Goal: Transaction & Acquisition: Purchase product/service

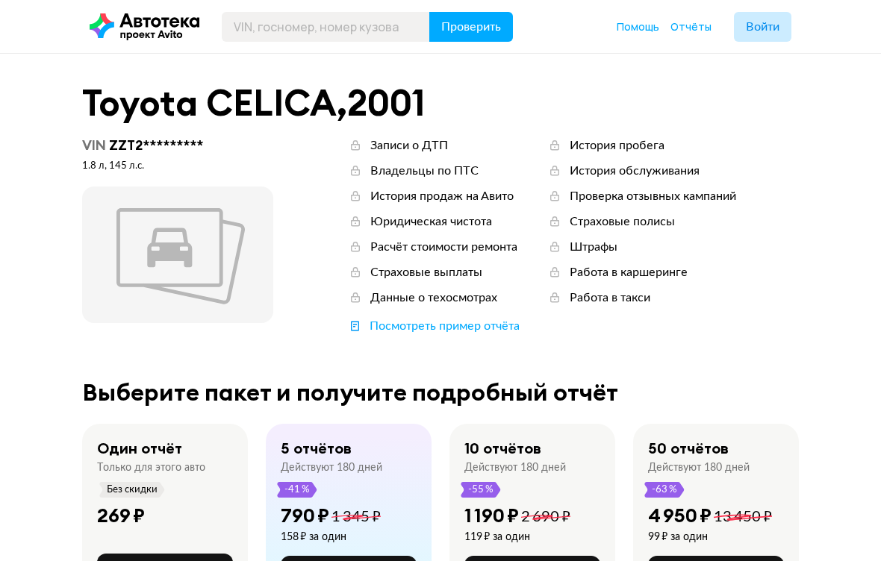
click at [758, 32] on span "Войти" at bounding box center [763, 27] width 34 height 12
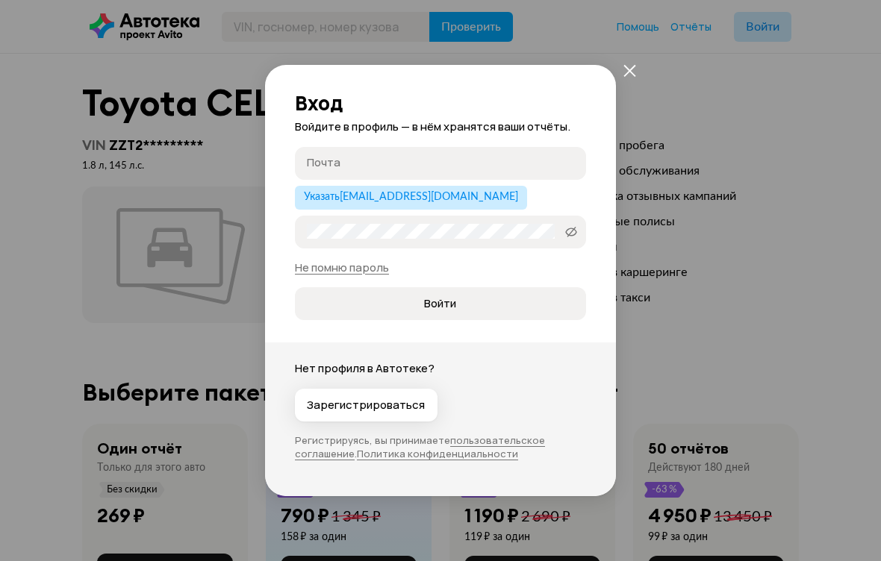
click at [524, 169] on input "Почта" at bounding box center [443, 162] width 272 height 15
click at [434, 205] on button "Указать boriszutler@gmail.com" at bounding box center [411, 198] width 232 height 24
type input "boriszutler@gmail.com"
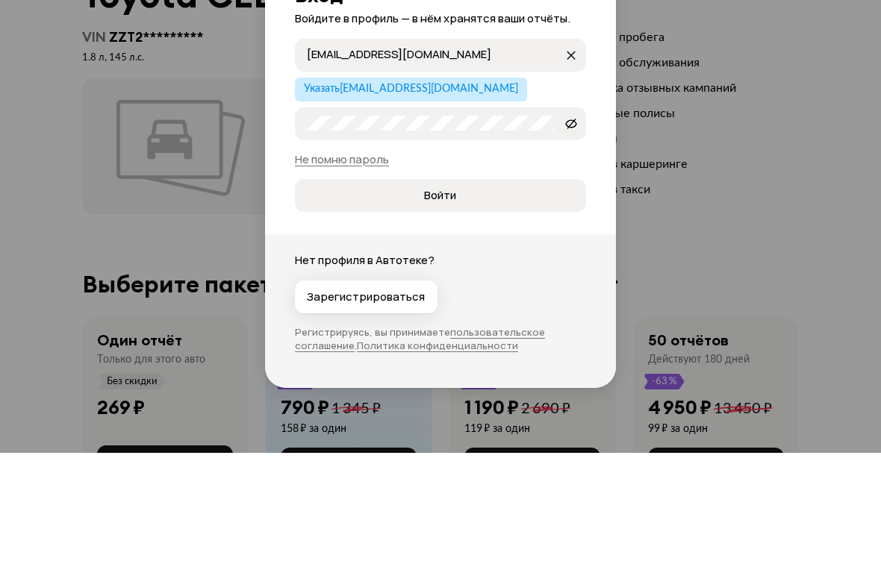
click at [531, 296] on span "Войти" at bounding box center [440, 303] width 266 height 15
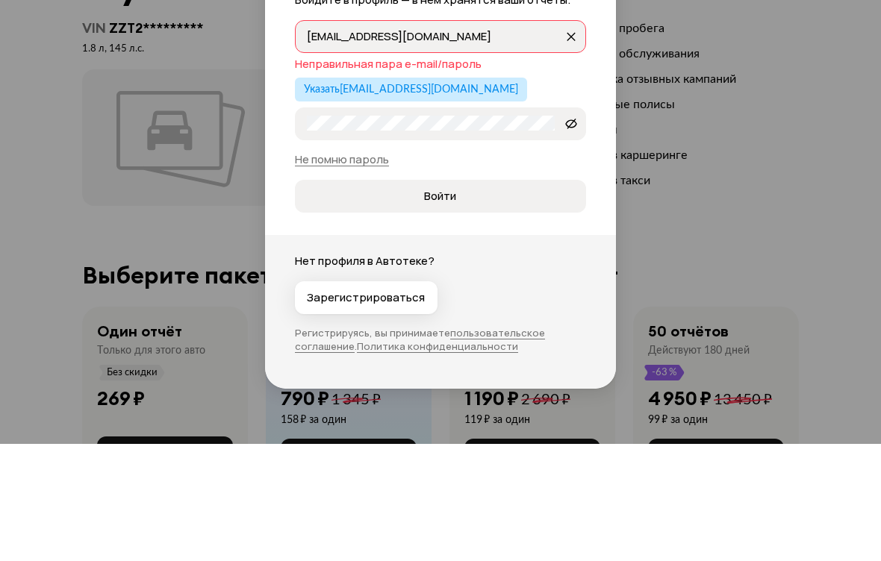
click at [554, 306] on span "Войти" at bounding box center [440, 313] width 266 height 15
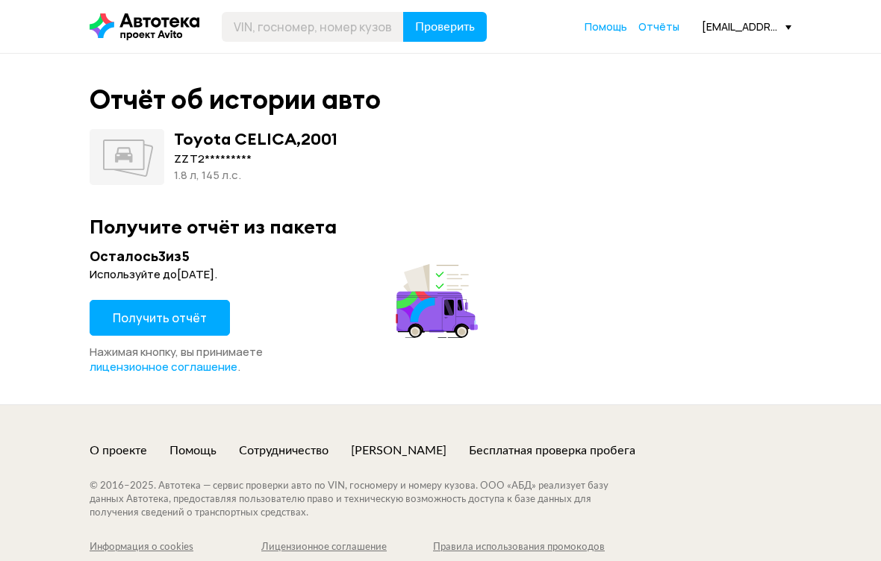
click at [204, 320] on button "Получить отчёт" at bounding box center [160, 318] width 140 height 36
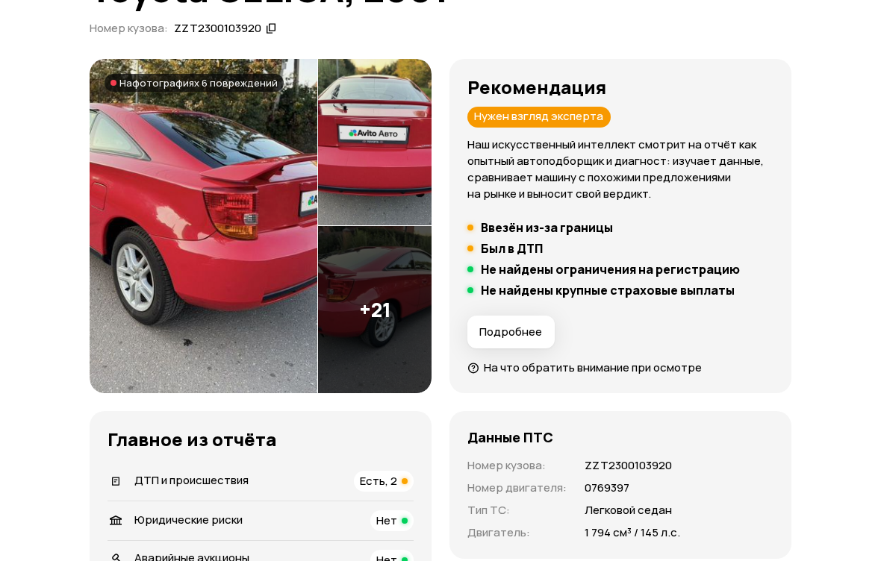
scroll to position [142, 0]
click at [224, 261] on img at bounding box center [204, 226] width 228 height 335
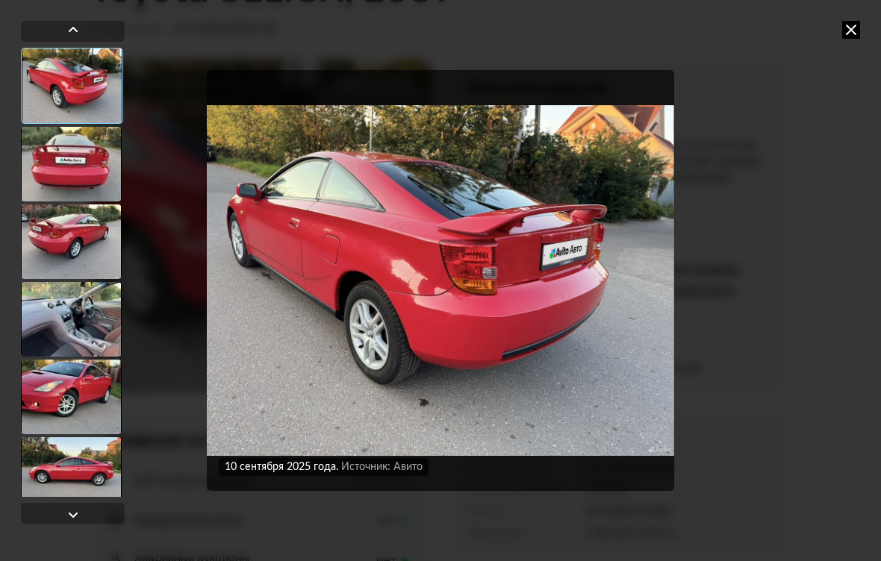
click at [63, 148] on div at bounding box center [71, 164] width 101 height 75
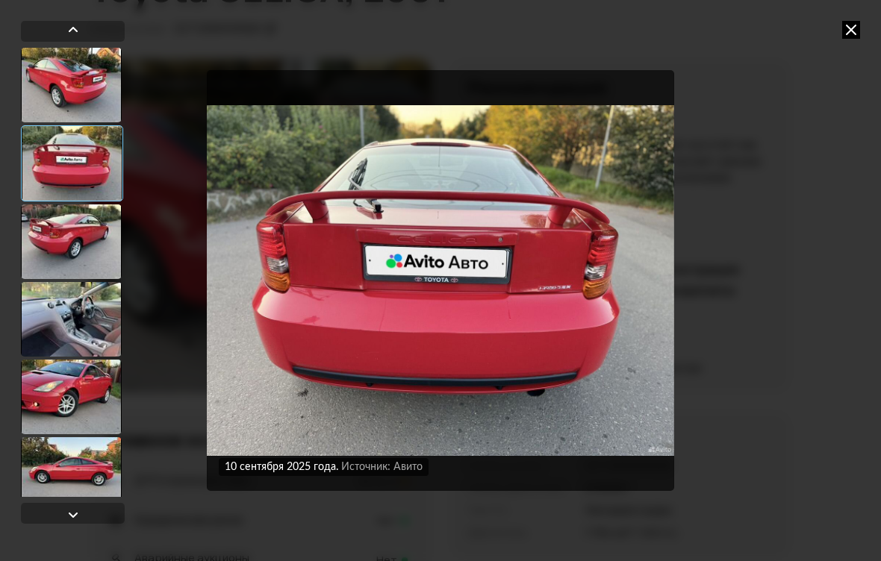
click at [66, 216] on div at bounding box center [71, 242] width 101 height 75
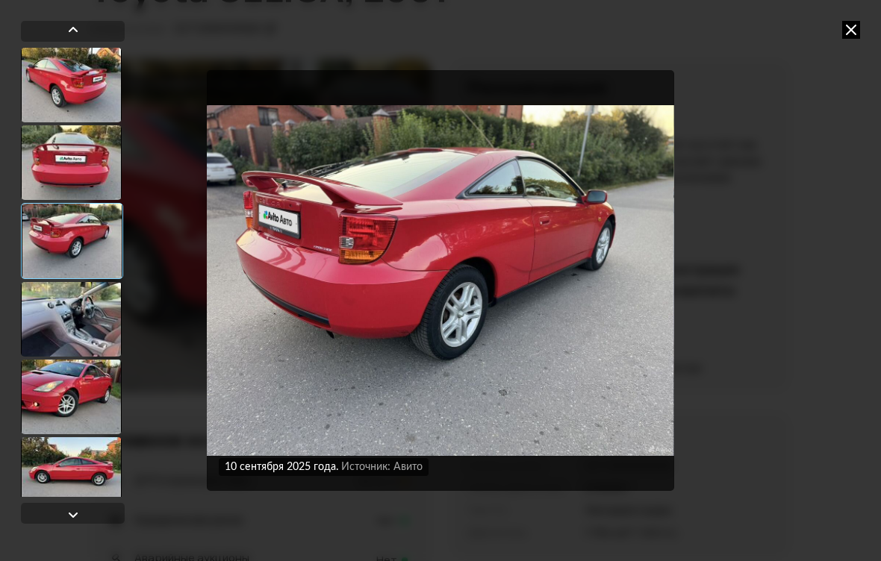
click at [59, 305] on div at bounding box center [71, 319] width 101 height 75
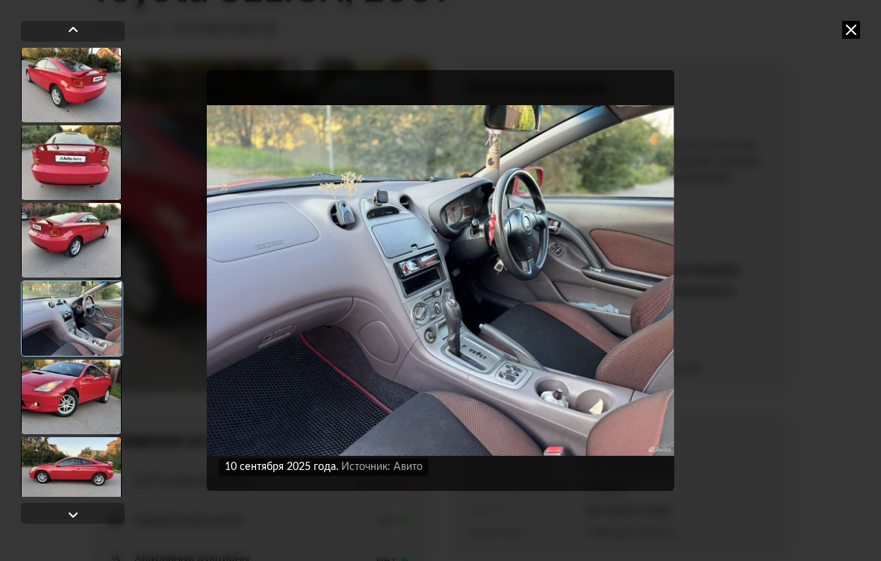
click at [68, 403] on div at bounding box center [71, 397] width 101 height 75
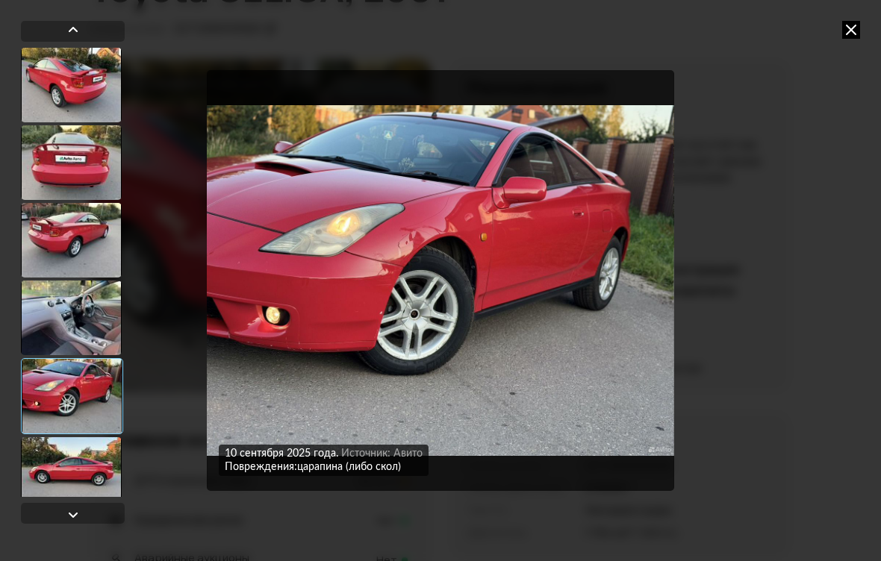
click at [78, 461] on div at bounding box center [71, 474] width 101 height 75
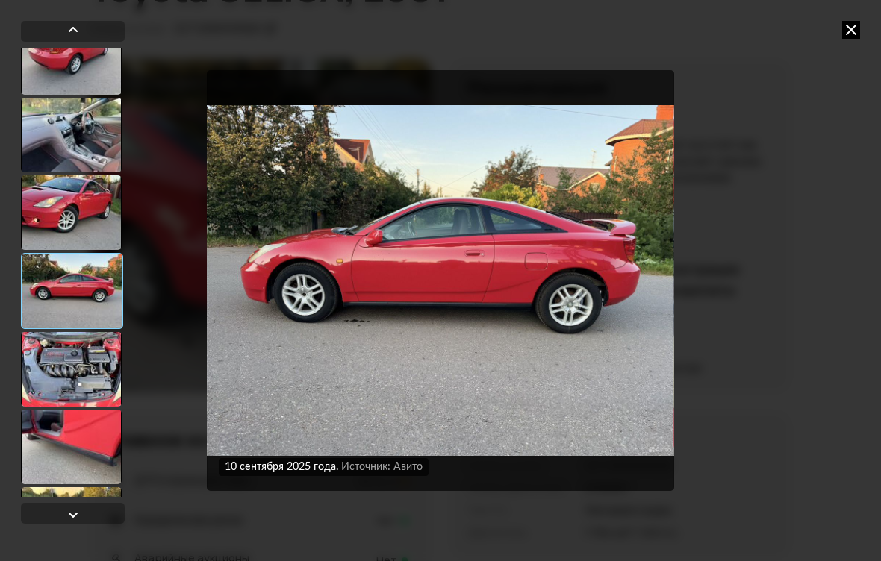
scroll to position [185, 0]
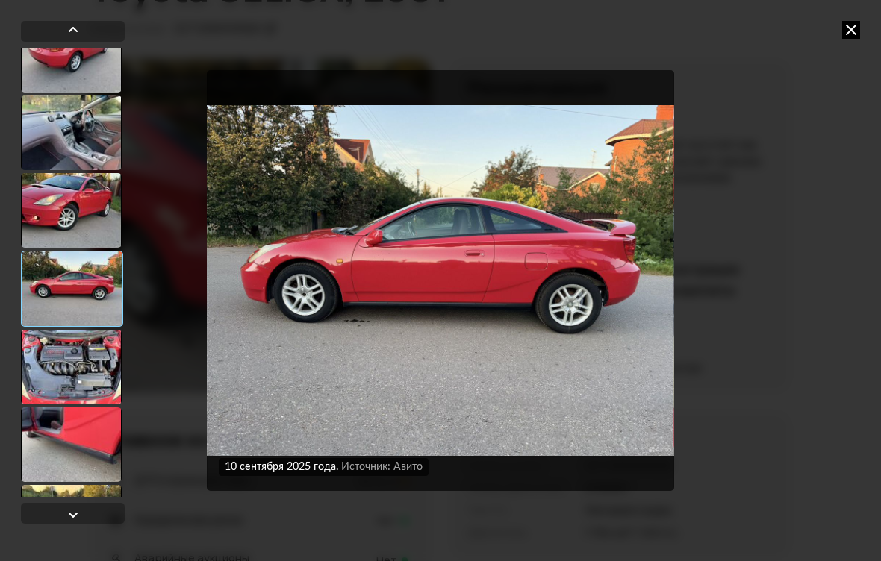
click at [67, 287] on div at bounding box center [72, 289] width 102 height 76
click at [74, 350] on div at bounding box center [71, 367] width 101 height 75
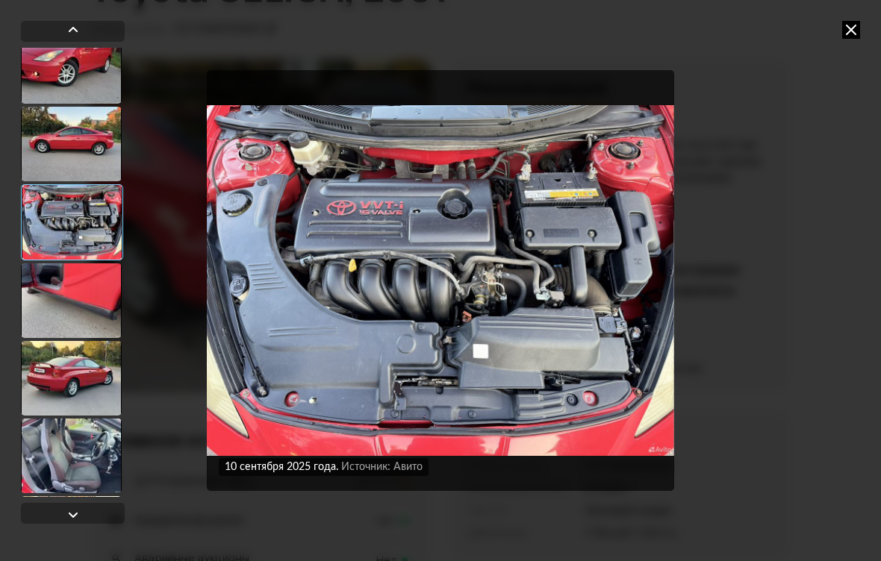
scroll to position [334, 0]
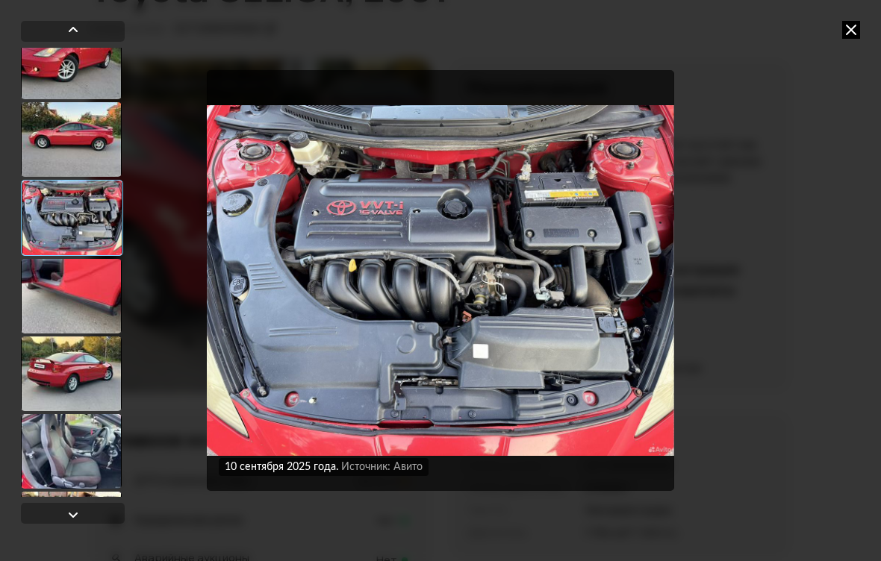
click at [63, 293] on div at bounding box center [71, 296] width 101 height 75
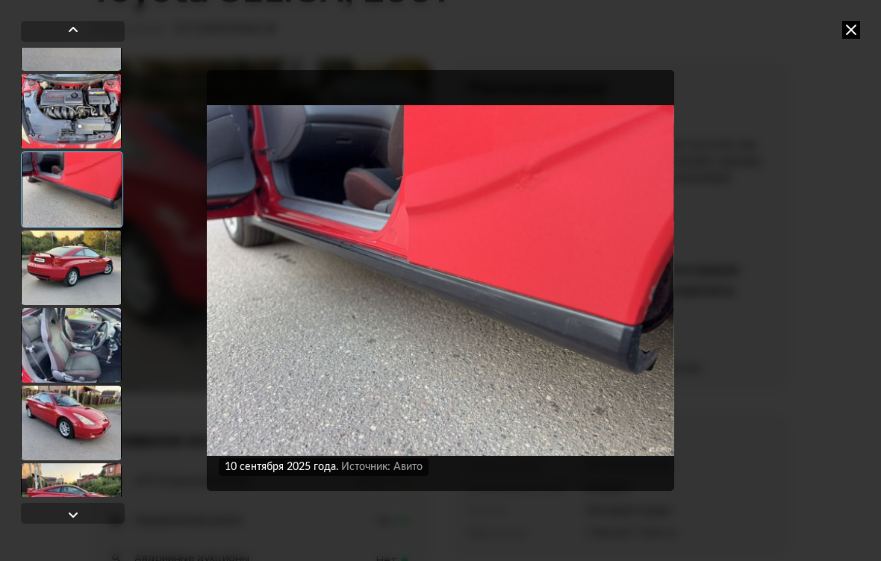
scroll to position [450, 0]
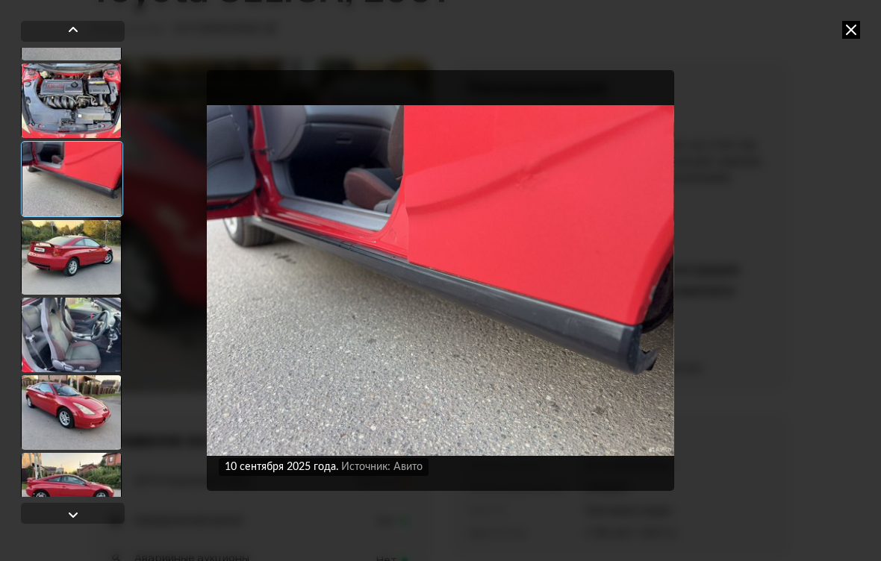
click at [58, 258] on div at bounding box center [71, 257] width 101 height 75
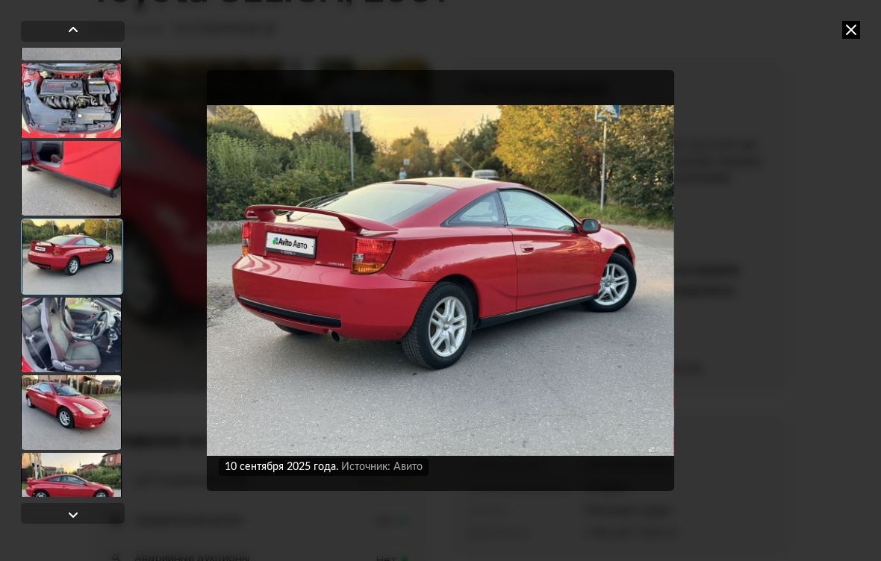
click at [63, 333] on div at bounding box center [71, 335] width 101 height 75
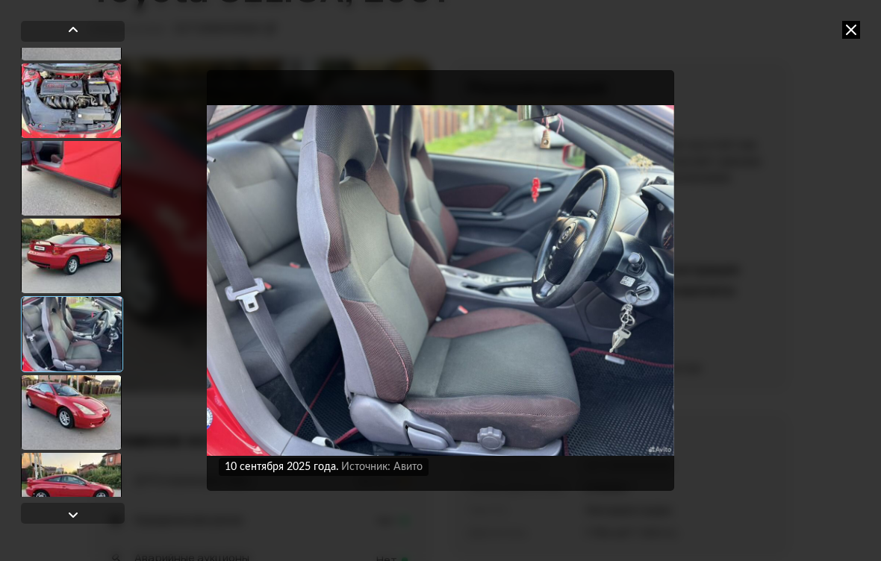
click at [66, 410] on div at bounding box center [71, 412] width 101 height 75
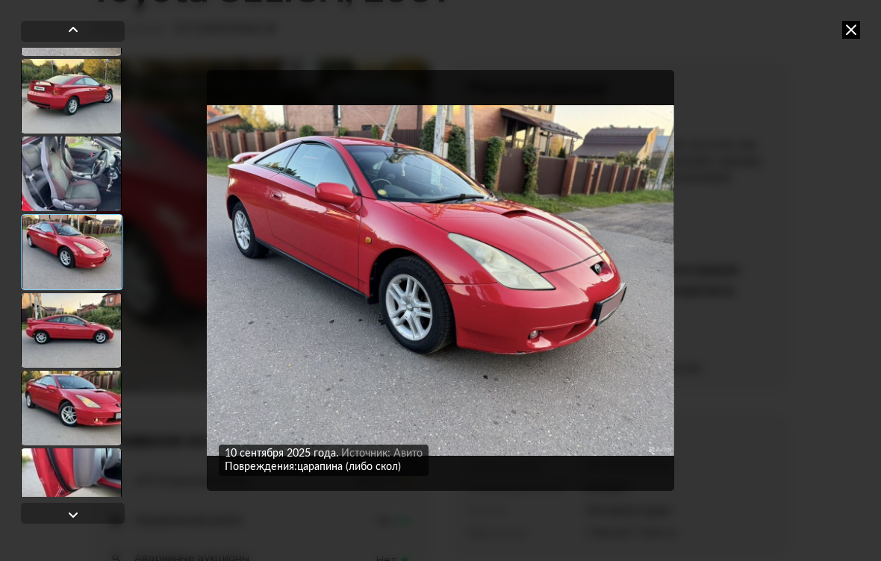
scroll to position [612, 0]
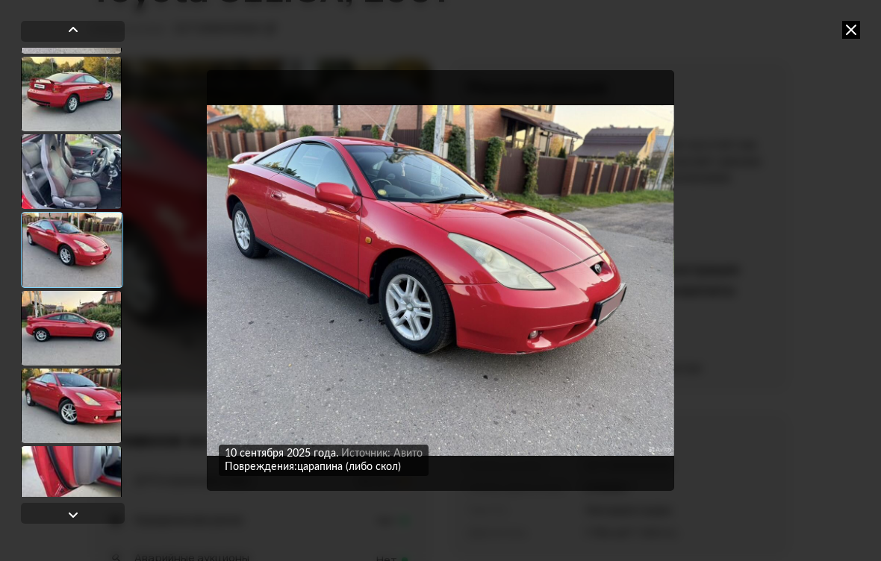
click at [61, 263] on div at bounding box center [72, 250] width 102 height 76
click at [67, 340] on div at bounding box center [71, 328] width 101 height 75
click at [79, 337] on div at bounding box center [71, 328] width 101 height 75
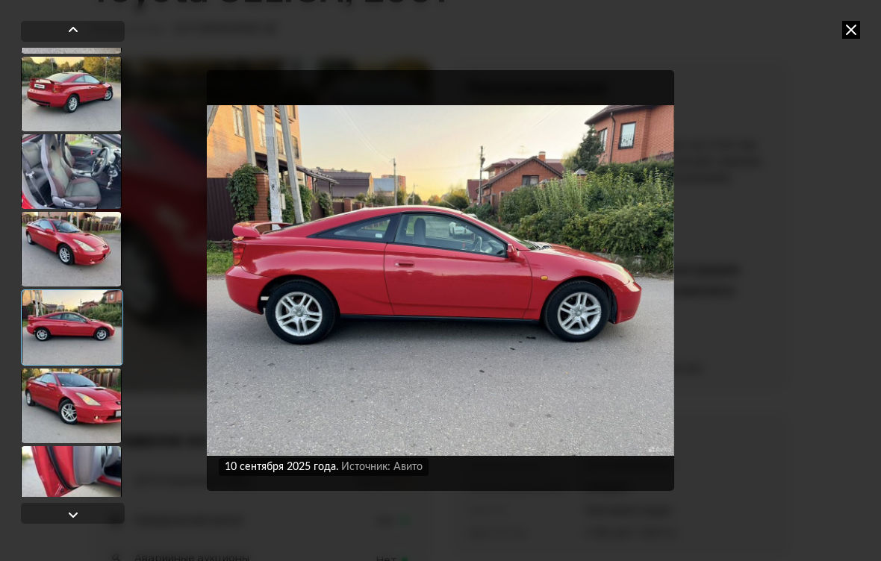
click at [80, 390] on div at bounding box center [71, 406] width 101 height 75
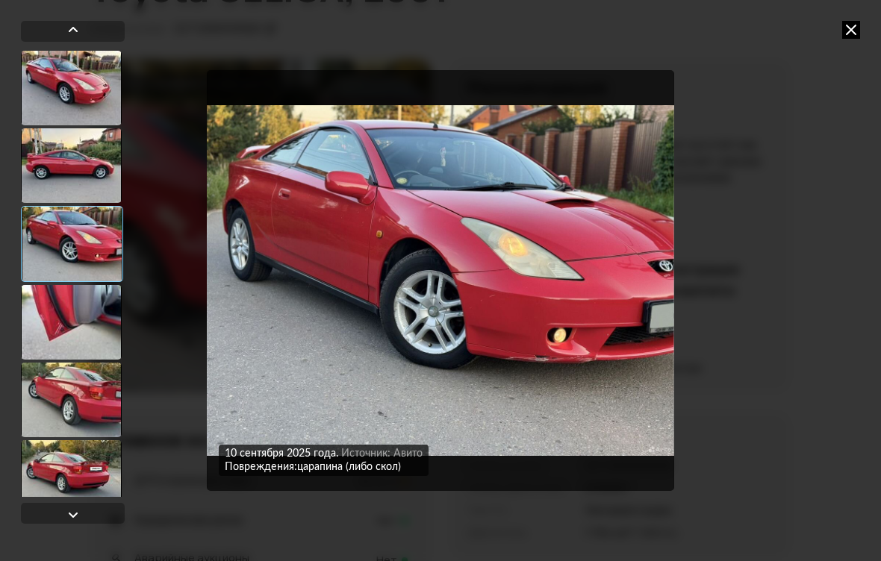
scroll to position [779, 0]
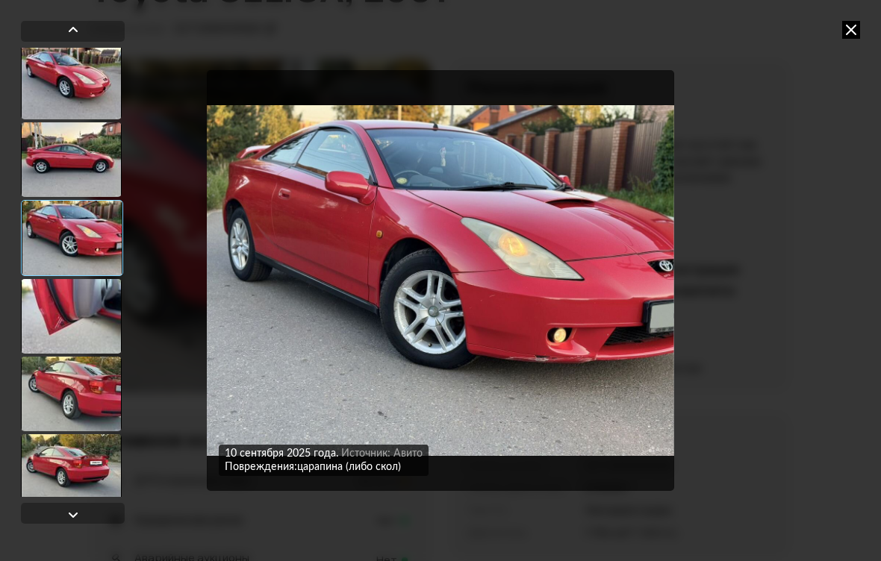
click at [69, 313] on div at bounding box center [71, 316] width 101 height 75
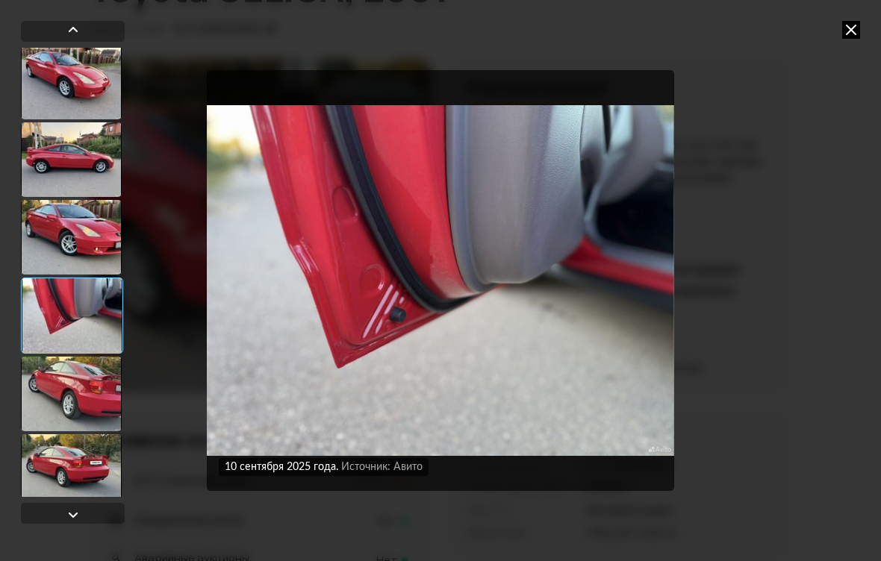
click at [71, 263] on div at bounding box center [71, 237] width 101 height 75
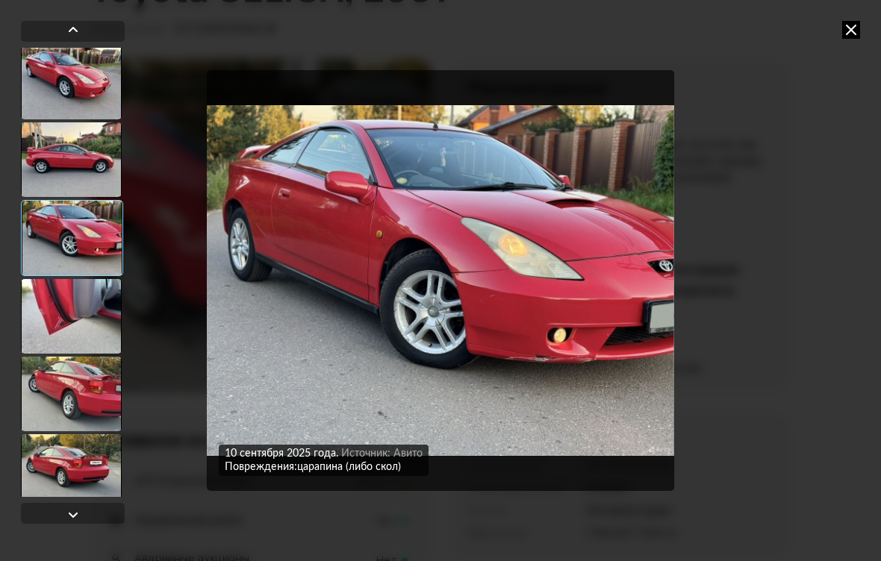
click at [72, 414] on div at bounding box center [71, 394] width 101 height 75
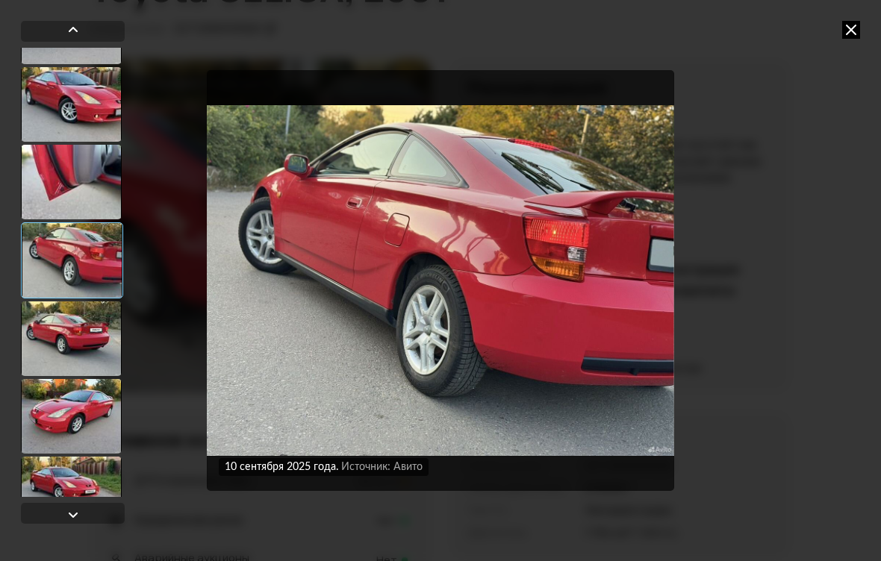
scroll to position [913, 0]
click at [69, 333] on div at bounding box center [71, 338] width 101 height 75
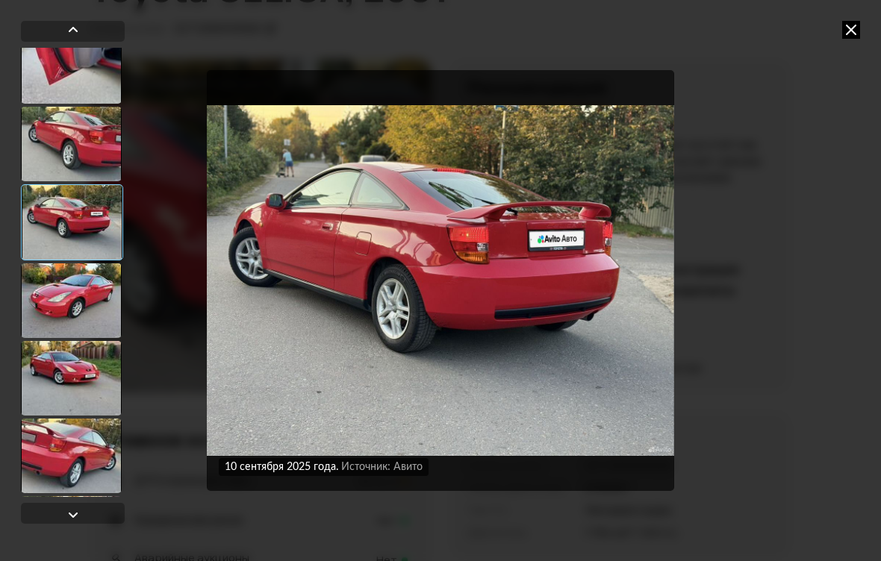
scroll to position [1032, 0]
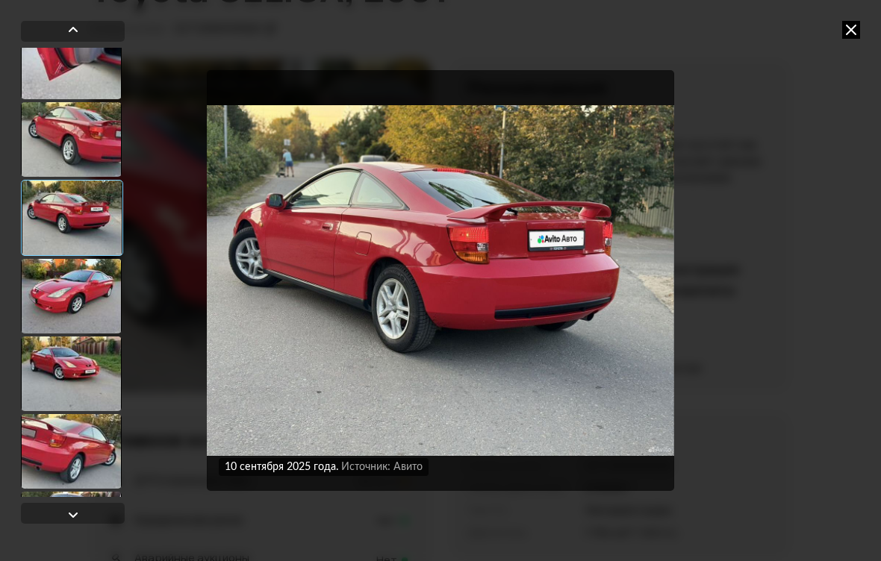
click at [54, 295] on div at bounding box center [71, 296] width 101 height 75
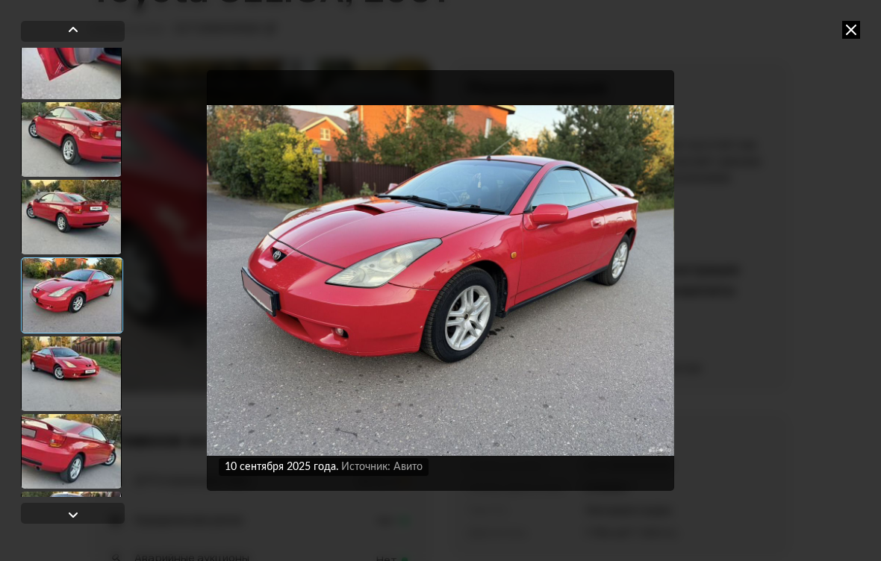
click at [63, 361] on div at bounding box center [71, 374] width 101 height 75
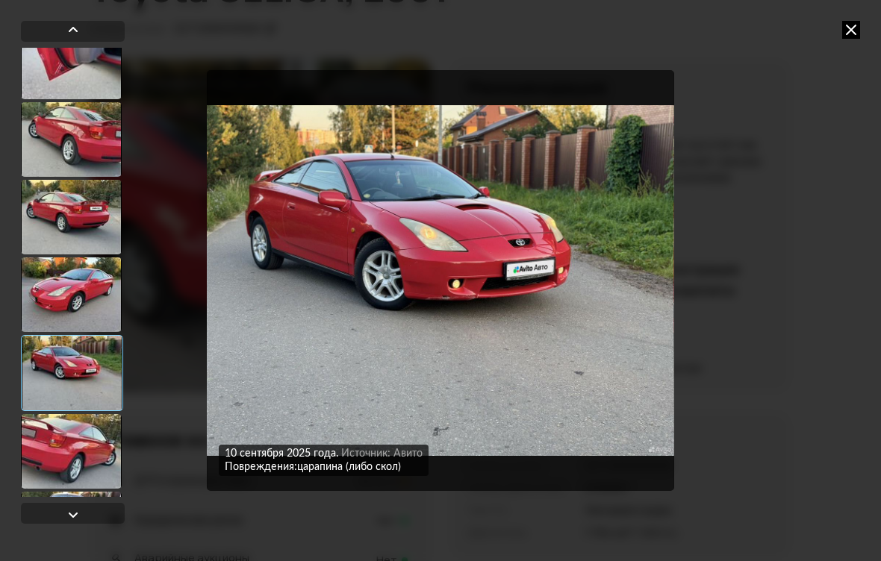
click at [72, 440] on div at bounding box center [71, 451] width 101 height 75
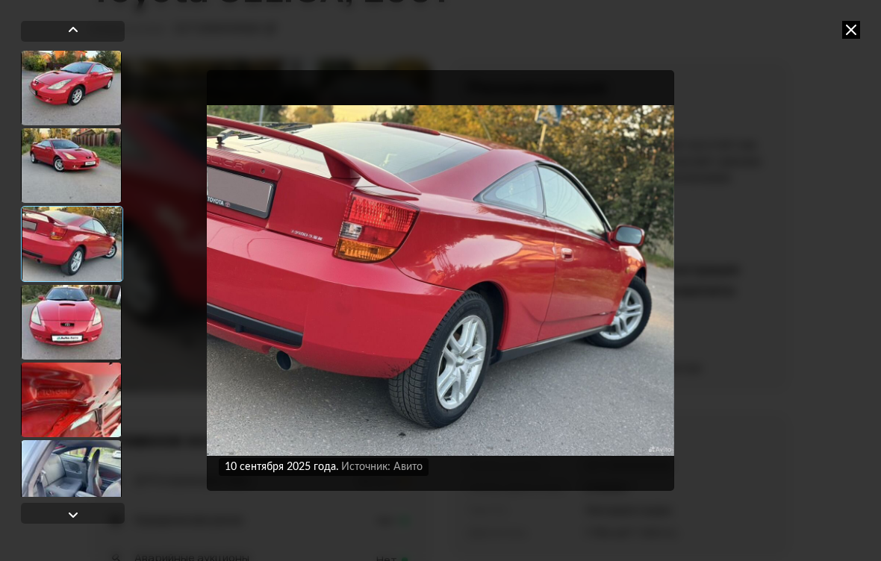
scroll to position [1243, 0]
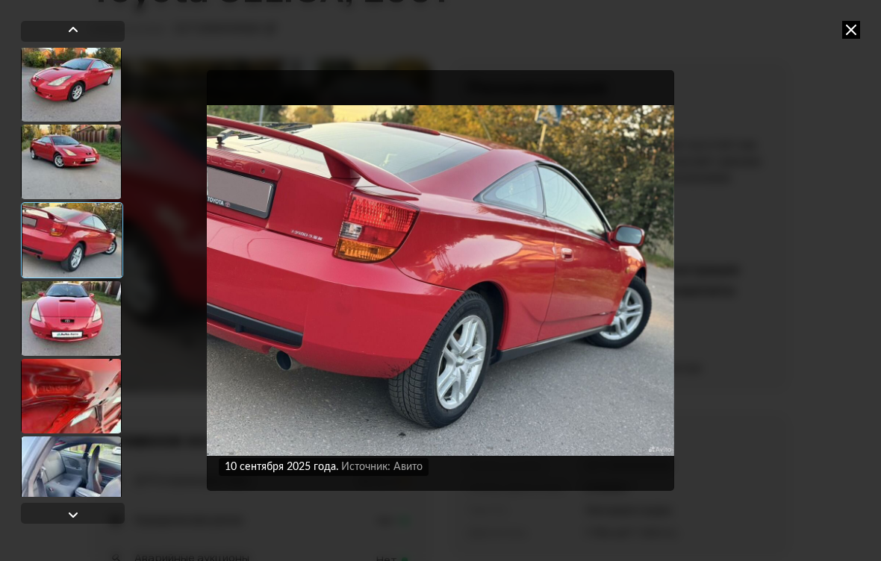
click at [72, 323] on div at bounding box center [71, 318] width 101 height 75
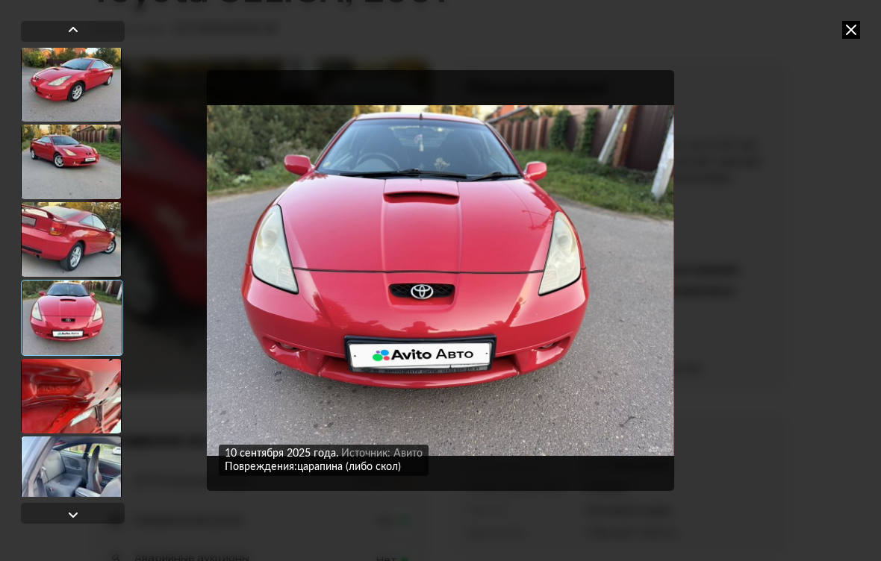
click at [72, 400] on div at bounding box center [71, 396] width 101 height 75
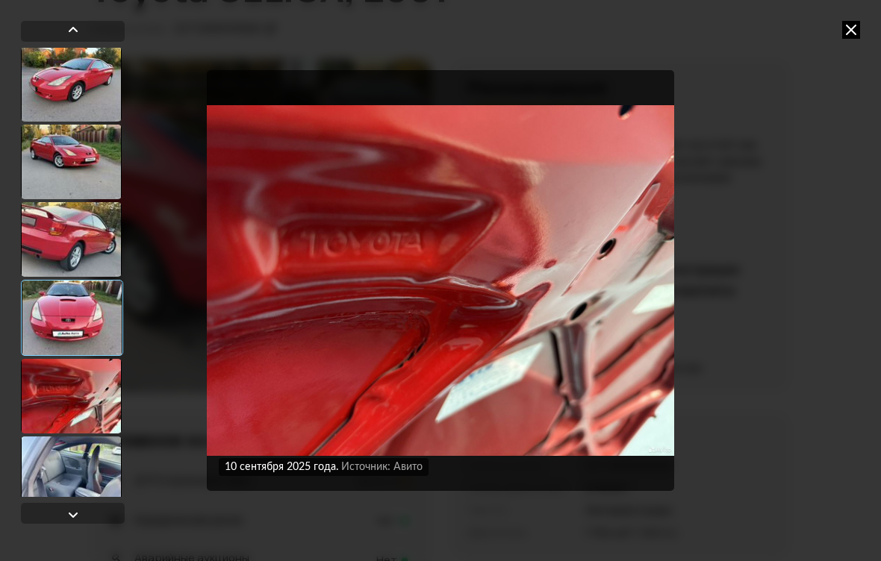
click at [75, 322] on div at bounding box center [72, 318] width 102 height 76
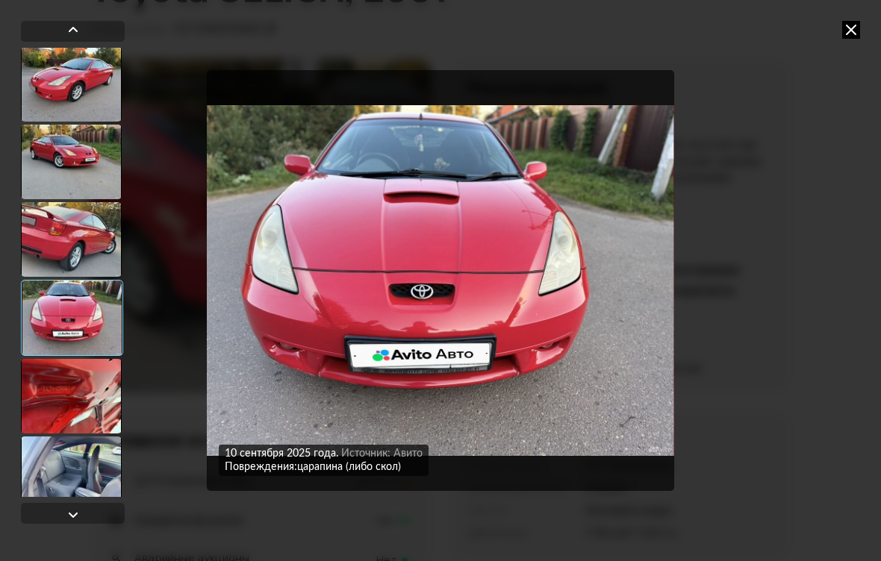
click at [75, 382] on div at bounding box center [71, 396] width 101 height 75
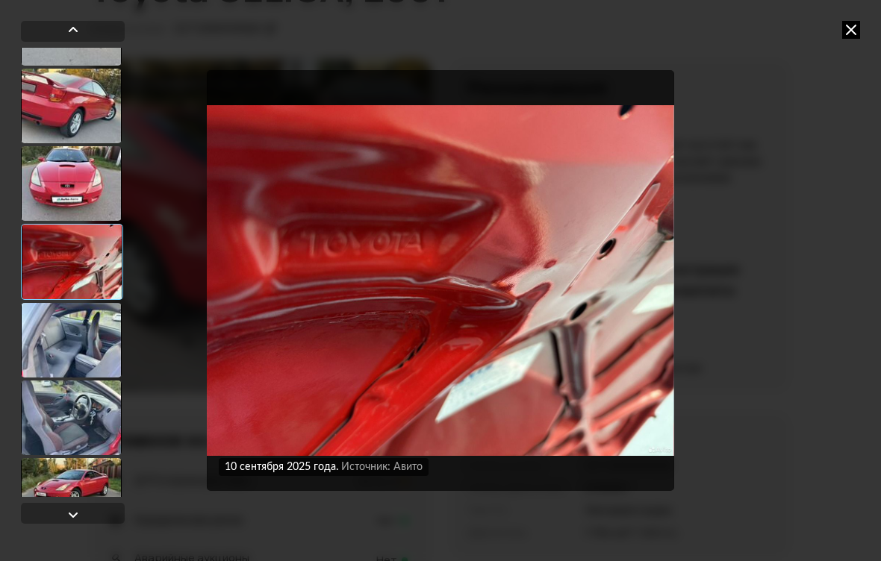
scroll to position [1379, 0]
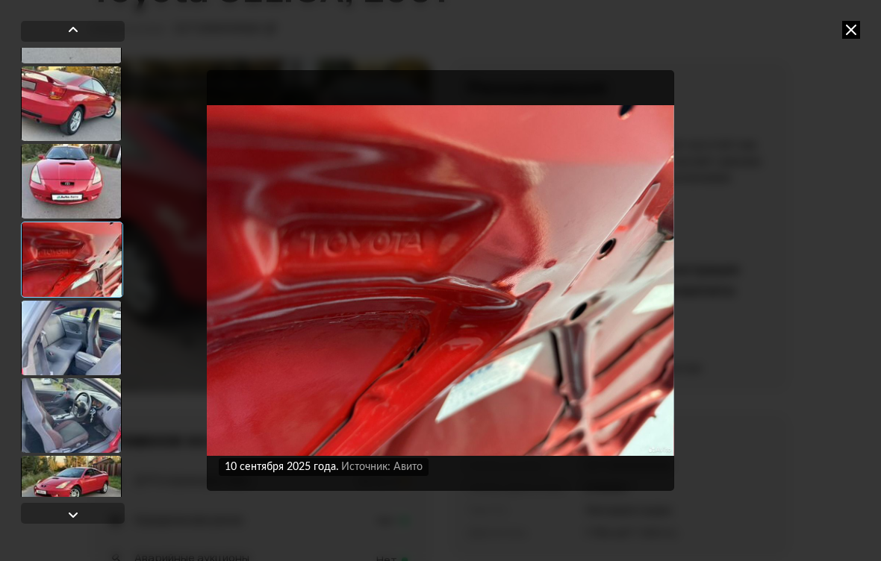
click at [63, 340] on div at bounding box center [71, 338] width 101 height 75
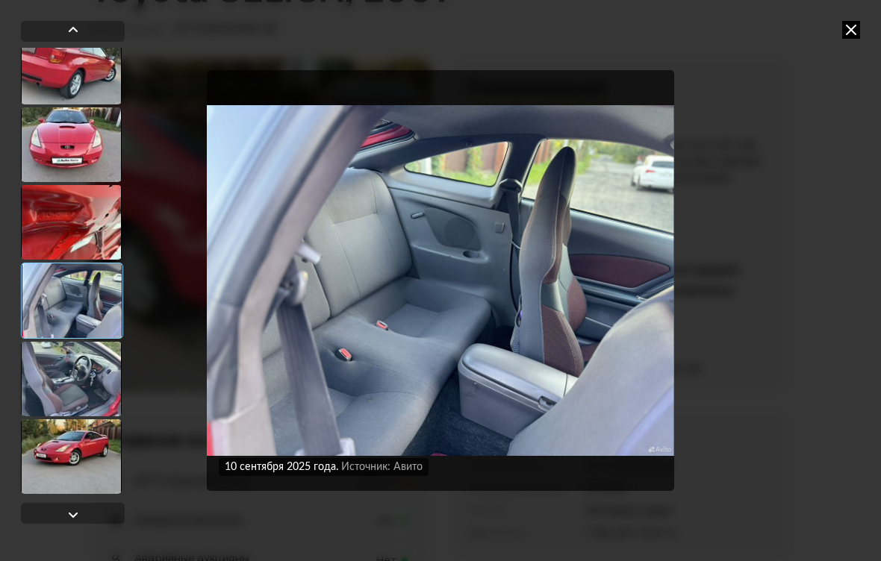
scroll to position [1415, 0]
click at [846, 32] on icon at bounding box center [851, 30] width 18 height 18
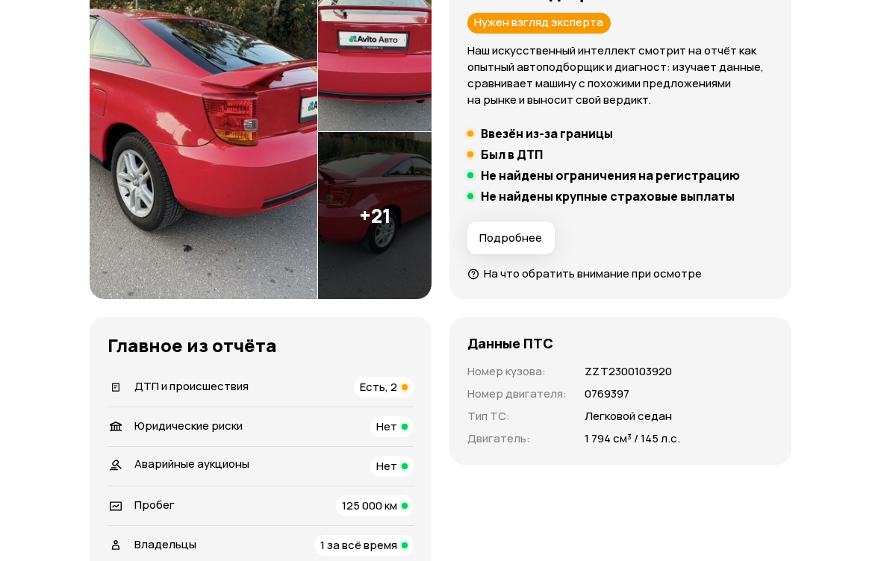
click at [158, 390] on span "ДТП и происшествия" at bounding box center [191, 387] width 114 height 16
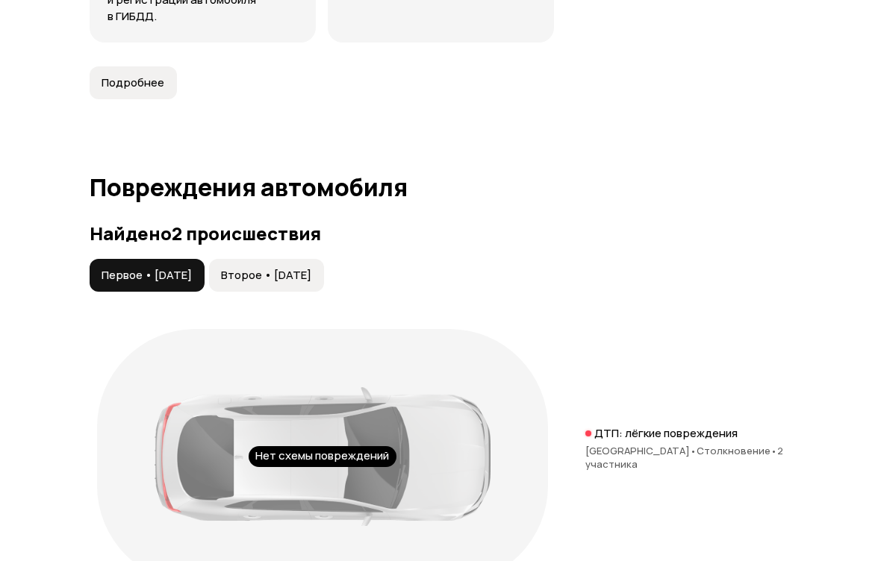
scroll to position [1752, 0]
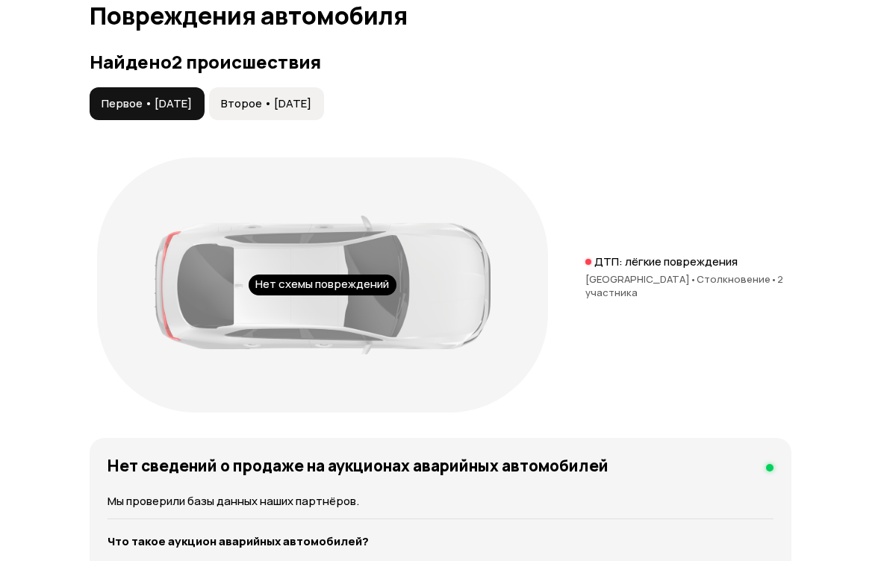
click at [740, 277] on span "2 участника" at bounding box center [684, 285] width 198 height 27
click at [736, 268] on div "ДТП: лёгкие повреждения" at bounding box center [688, 262] width 206 height 15
click at [735, 267] on p "ДТП: лёгкие повреждения" at bounding box center [665, 262] width 143 height 15
click at [257, 92] on button "Второе • 15 янв 2024" at bounding box center [266, 103] width 115 height 33
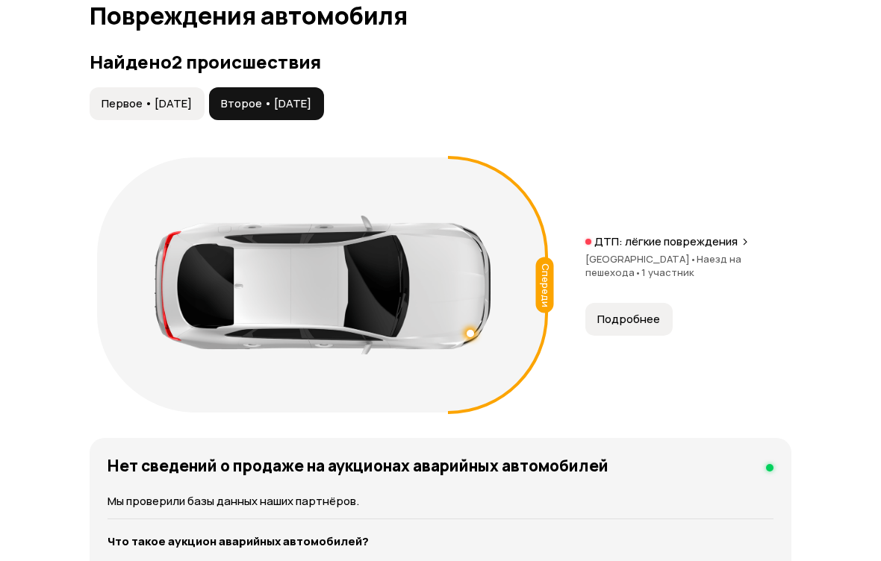
click at [157, 91] on button "Первое • 30 мар 2017" at bounding box center [147, 103] width 115 height 33
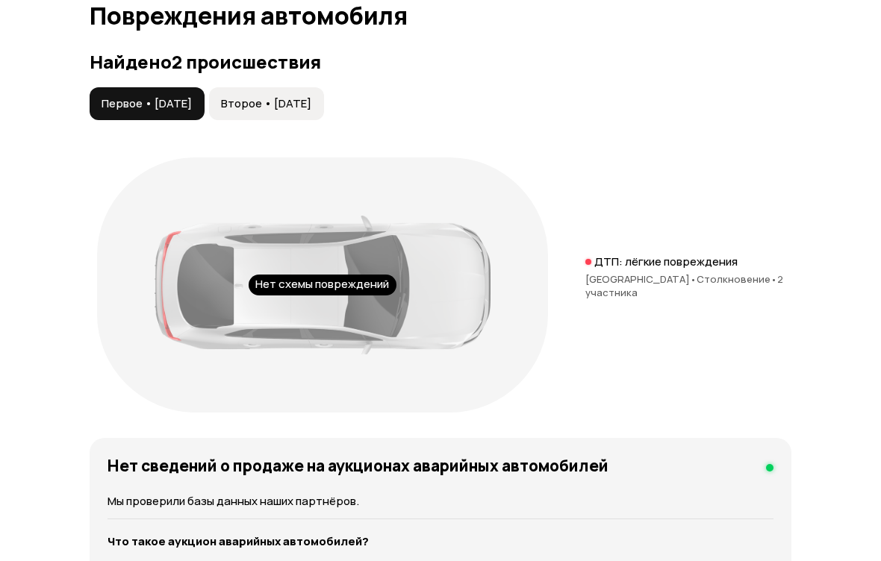
click at [281, 113] on button "Второе • 15 янв 2024" at bounding box center [266, 103] width 115 height 33
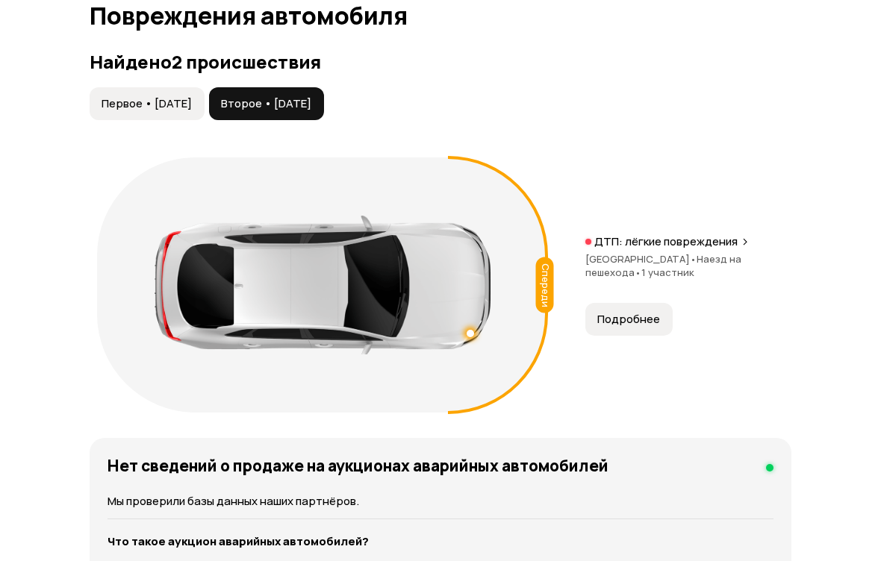
click at [143, 96] on span "Первое • 30 мар 2017" at bounding box center [147, 103] width 90 height 15
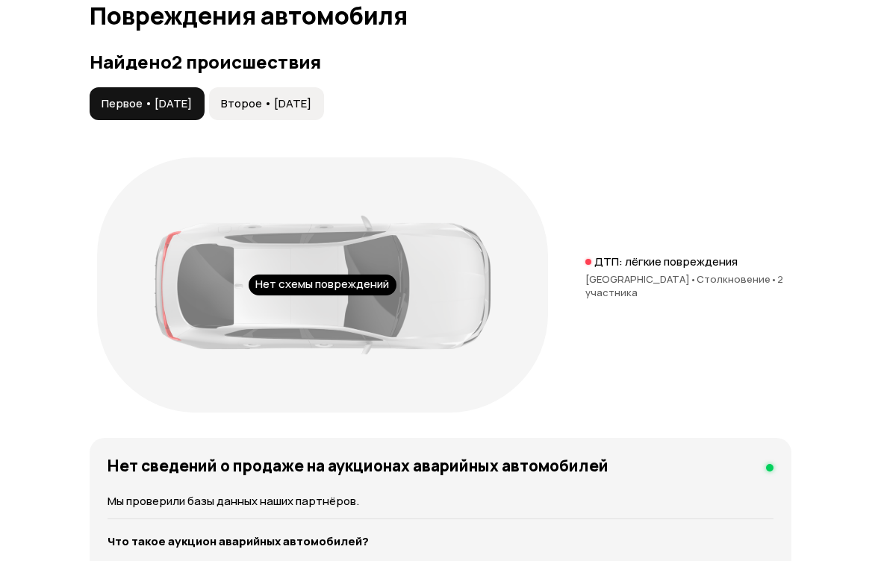
click at [280, 108] on span "Второе • 15 янв 2024" at bounding box center [266, 103] width 90 height 15
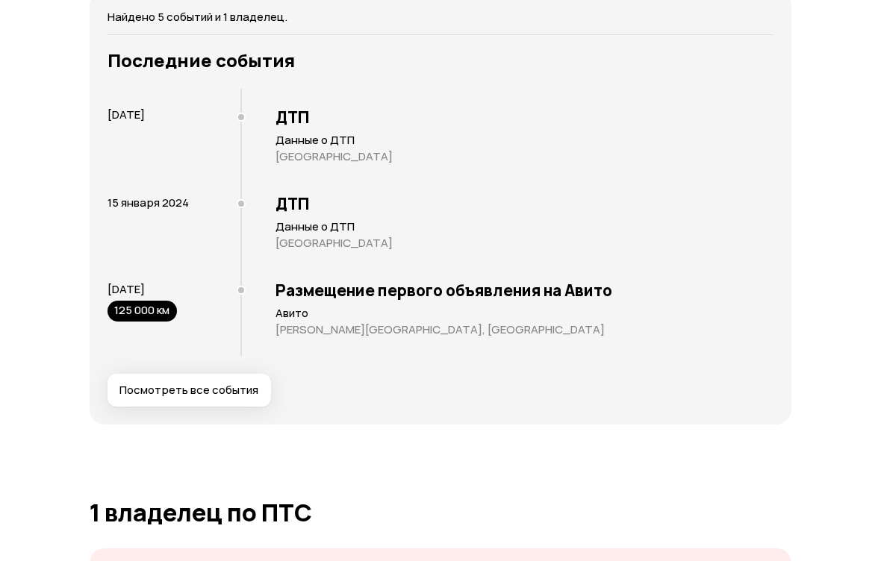
scroll to position [3133, 0]
click at [145, 197] on span "15 января 2024" at bounding box center [147, 203] width 81 height 16
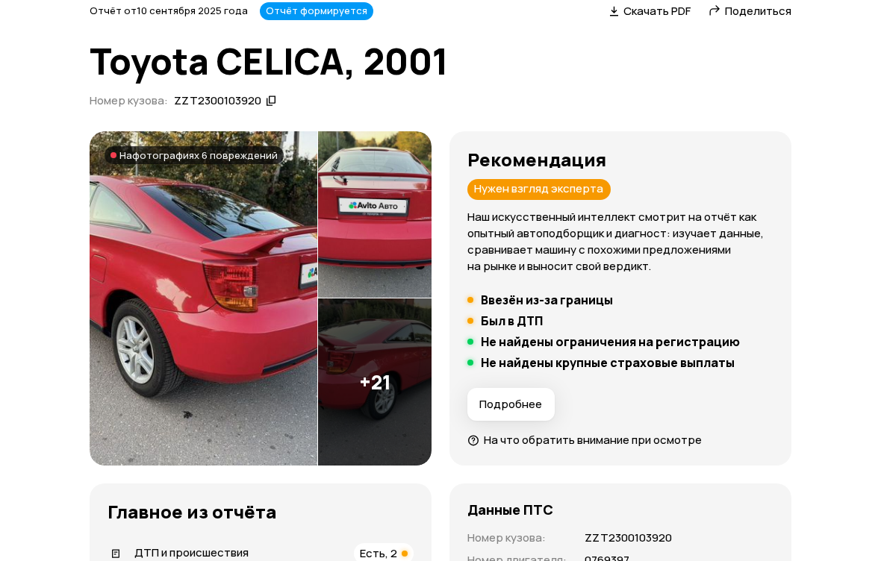
scroll to position [0, 0]
